Goal: Task Accomplishment & Management: Use online tool/utility

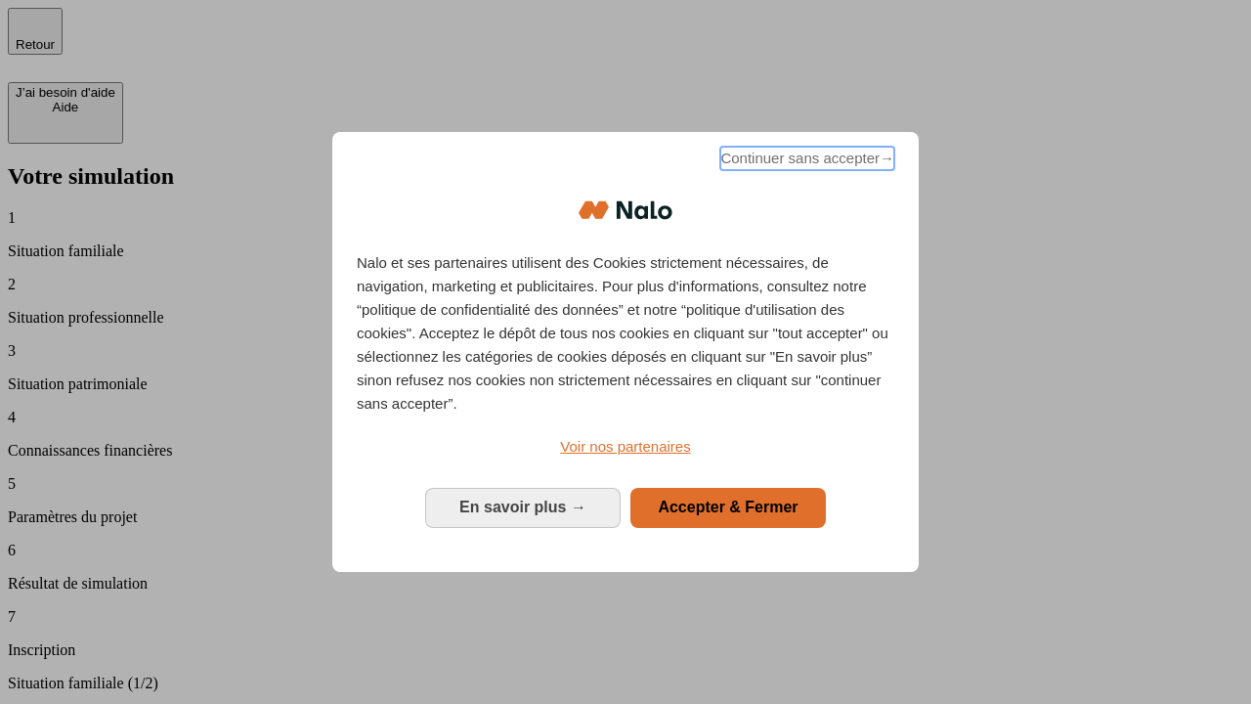
click at [805, 161] on span "Continuer sans accepter →" at bounding box center [807, 158] width 174 height 23
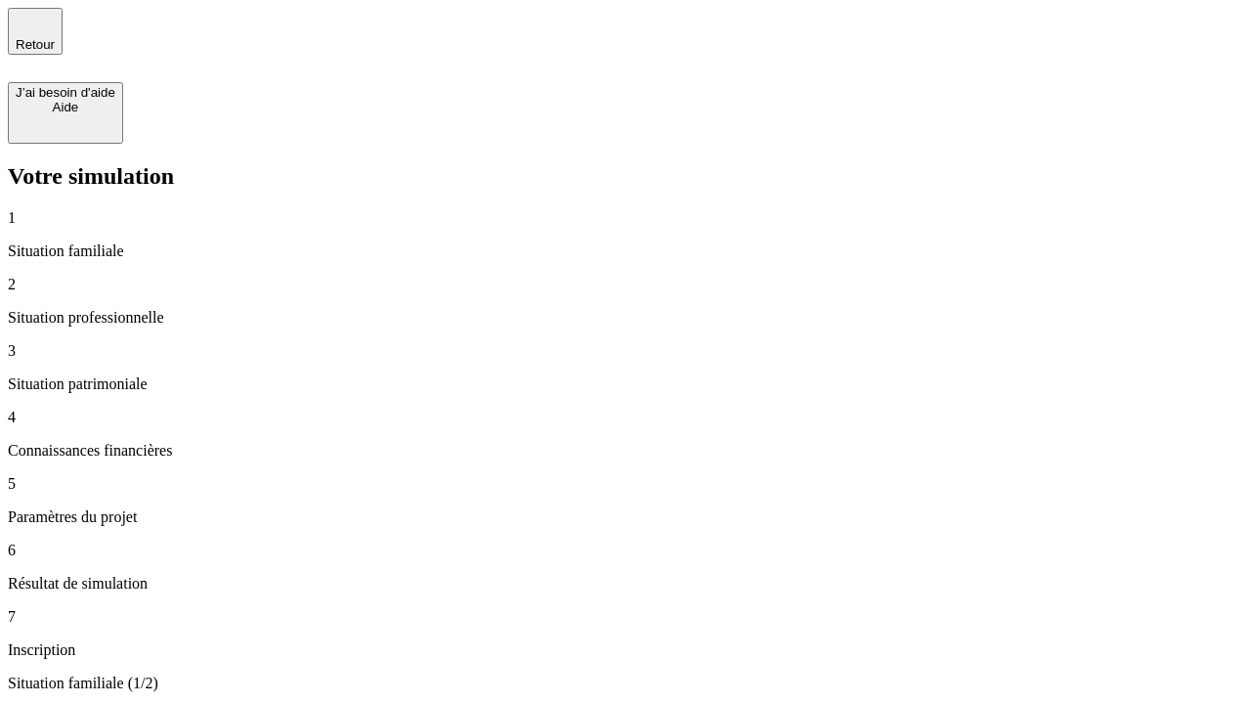
type input "30 000"
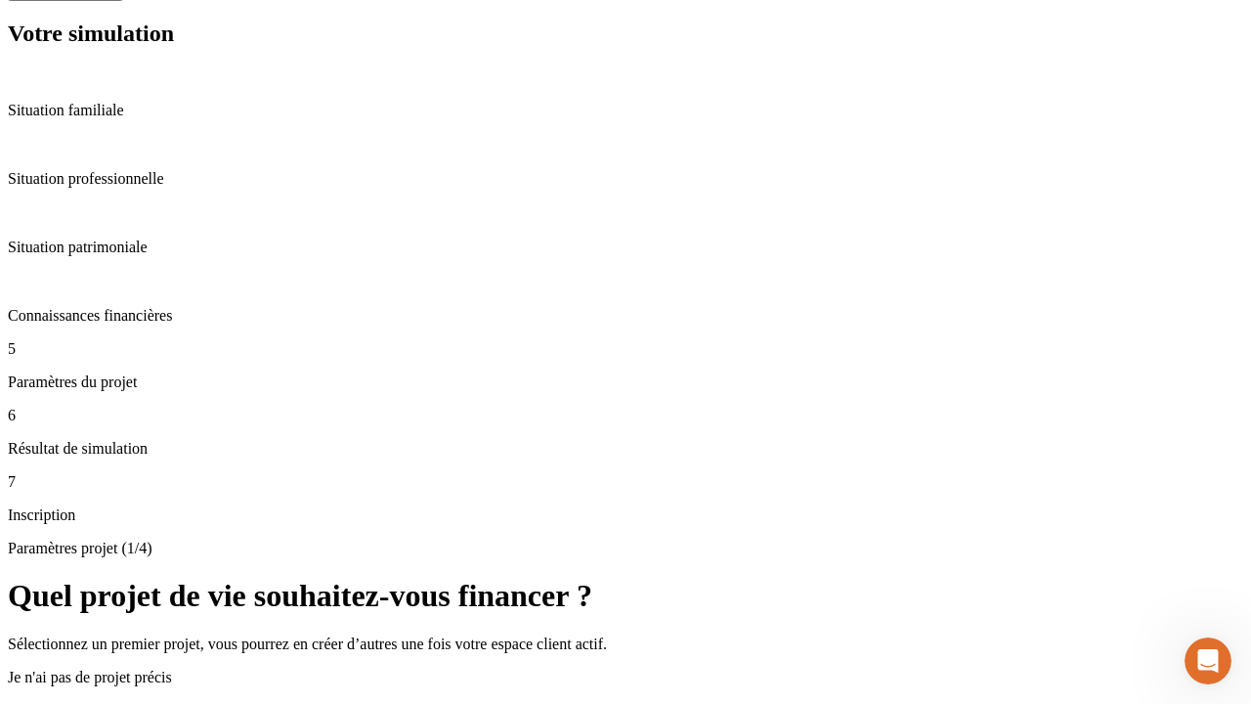
scroll to position [756, 0]
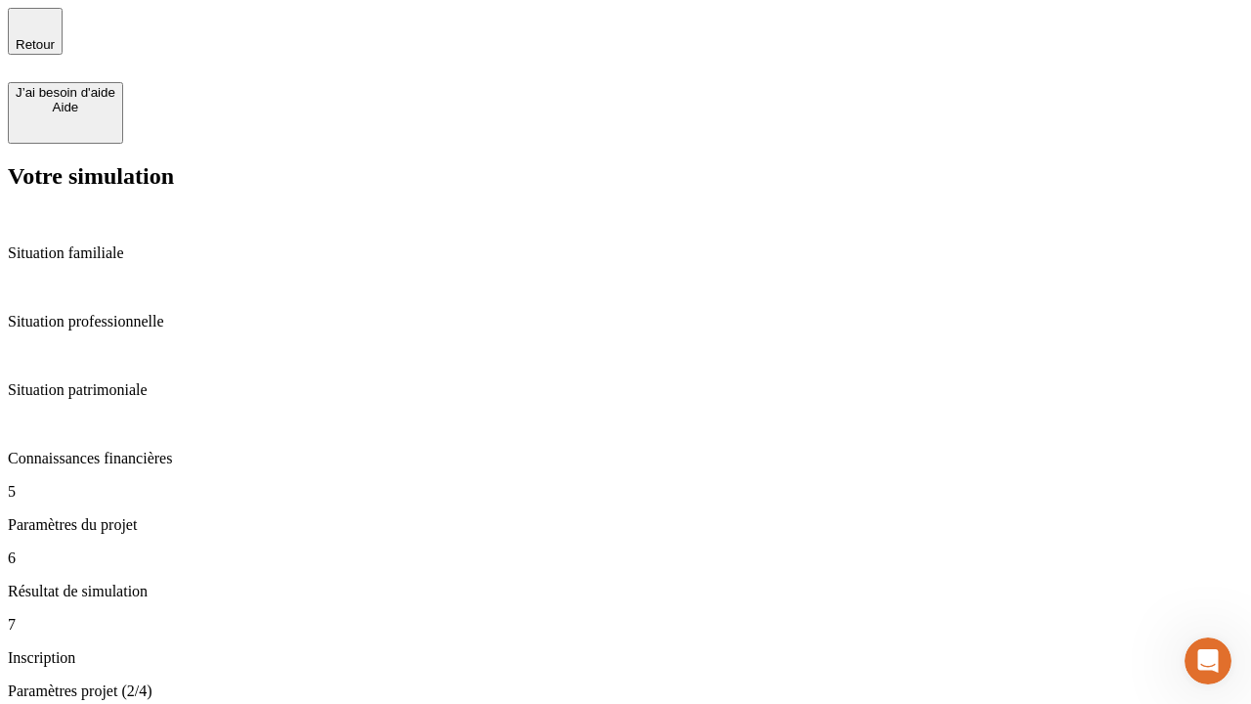
type input "25"
type input "1 000"
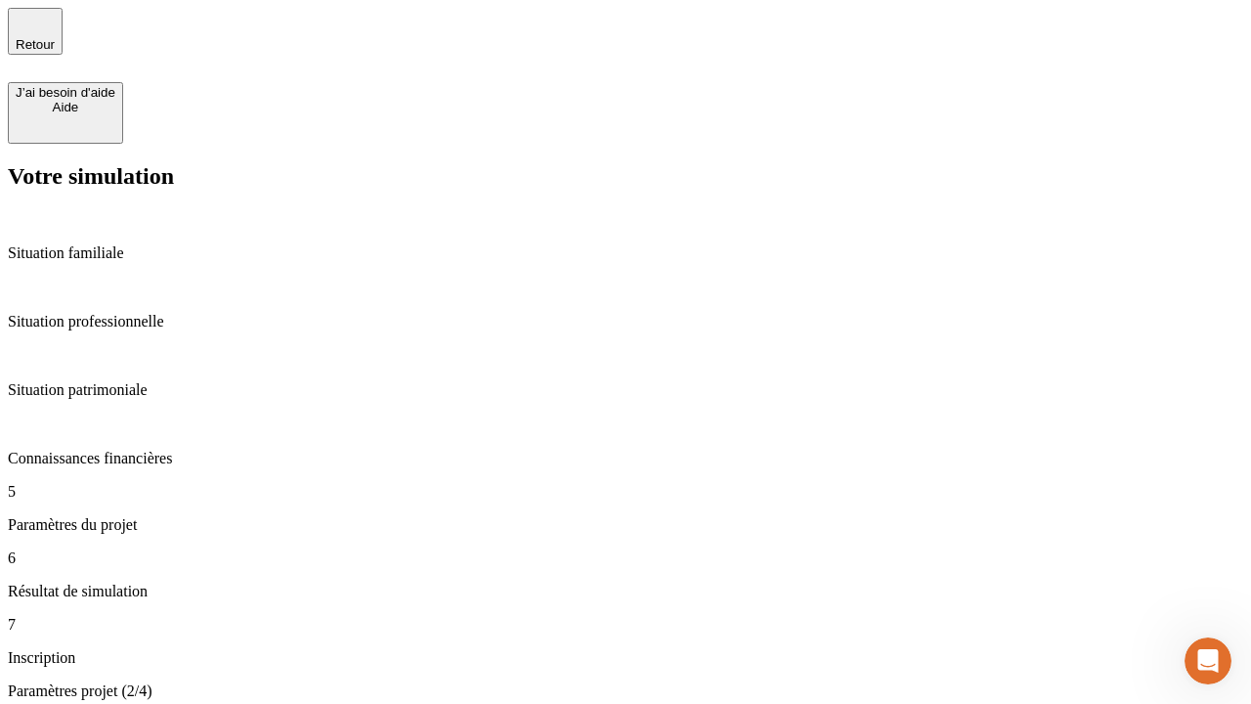
type input "640"
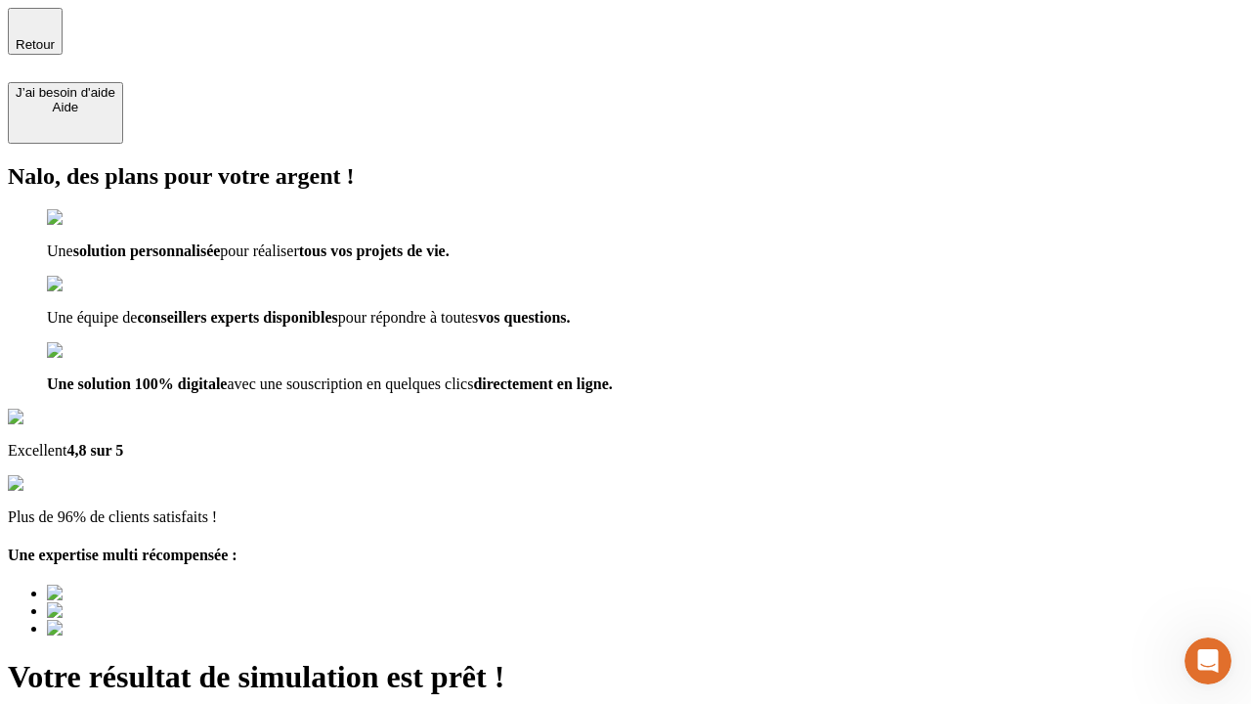
type input "[EMAIL_ADDRESS][PERSON_NAME][DOMAIN_NAME]"
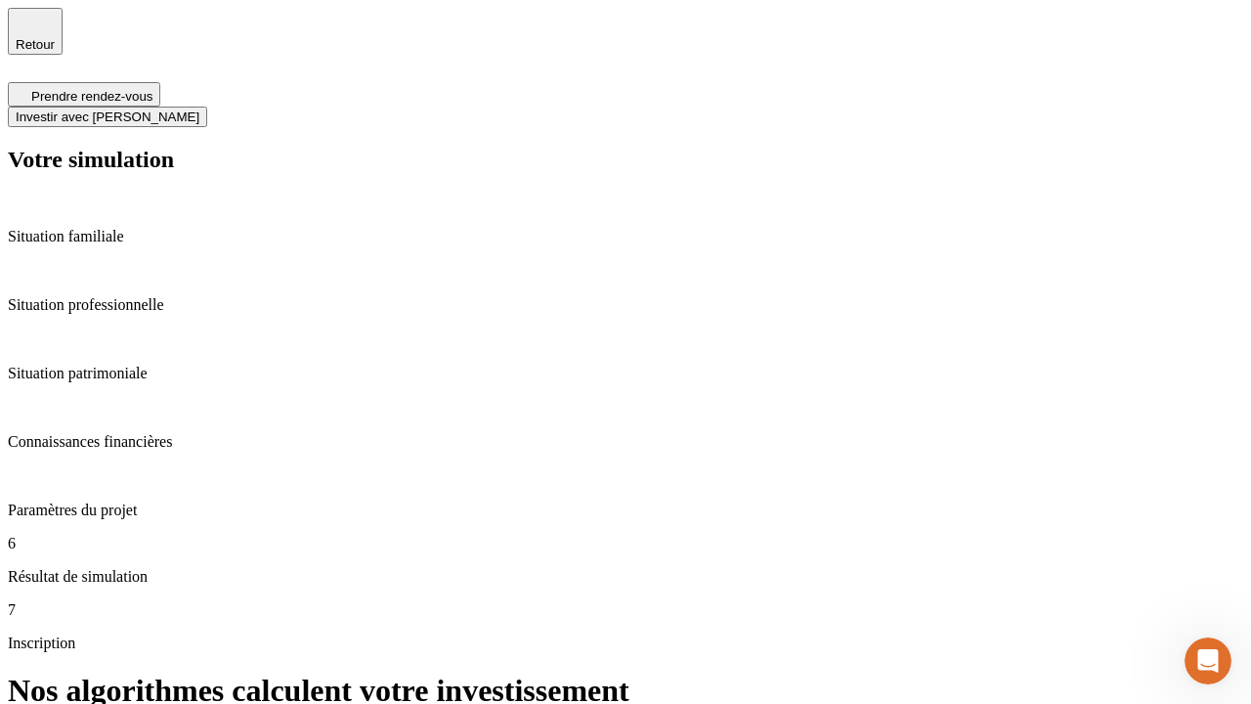
scroll to position [8, 0]
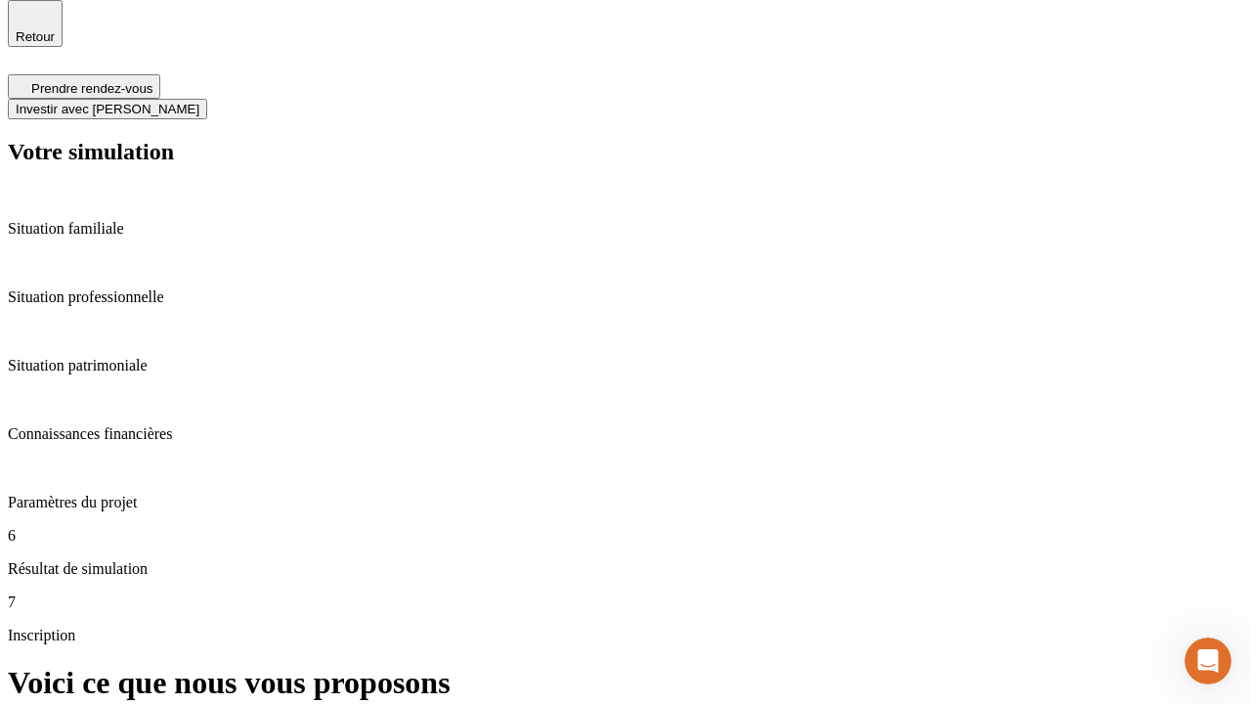
click at [199, 102] on span "Investir avec [PERSON_NAME]" at bounding box center [108, 109] width 184 height 15
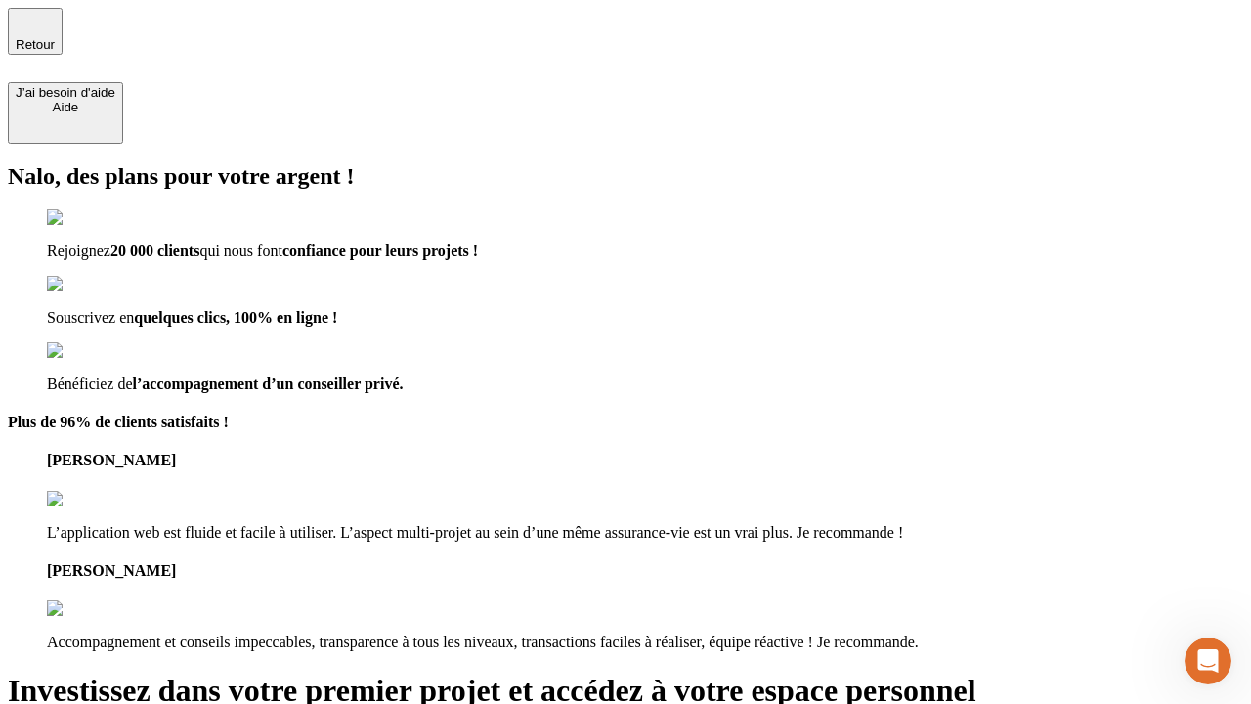
type input "[PERSON_NAME][EMAIL_ADDRESS][DOMAIN_NAME]"
